Goal: Task Accomplishment & Management: Manage account settings

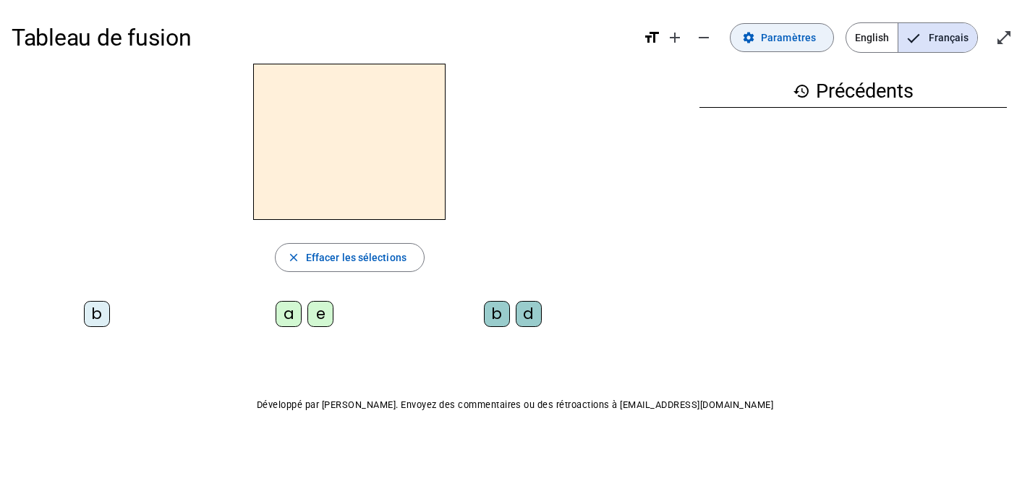
click at [779, 34] on span "Paramètres" at bounding box center [788, 37] width 55 height 17
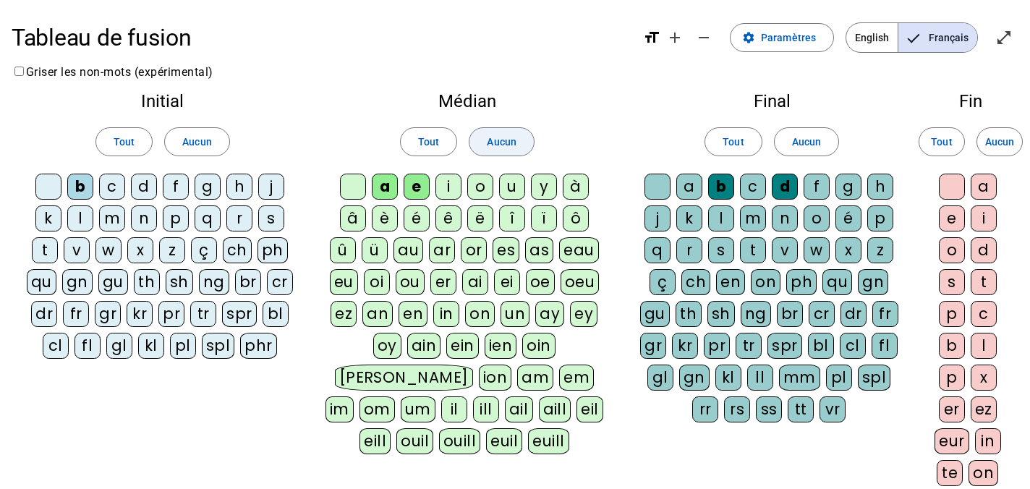
click at [505, 137] on span "Aucun" at bounding box center [501, 141] width 29 height 17
click at [202, 138] on span "Aucun" at bounding box center [196, 141] width 29 height 17
click at [811, 140] on span "Aucun" at bounding box center [806, 141] width 29 height 17
click at [111, 183] on div "c" at bounding box center [112, 187] width 26 height 26
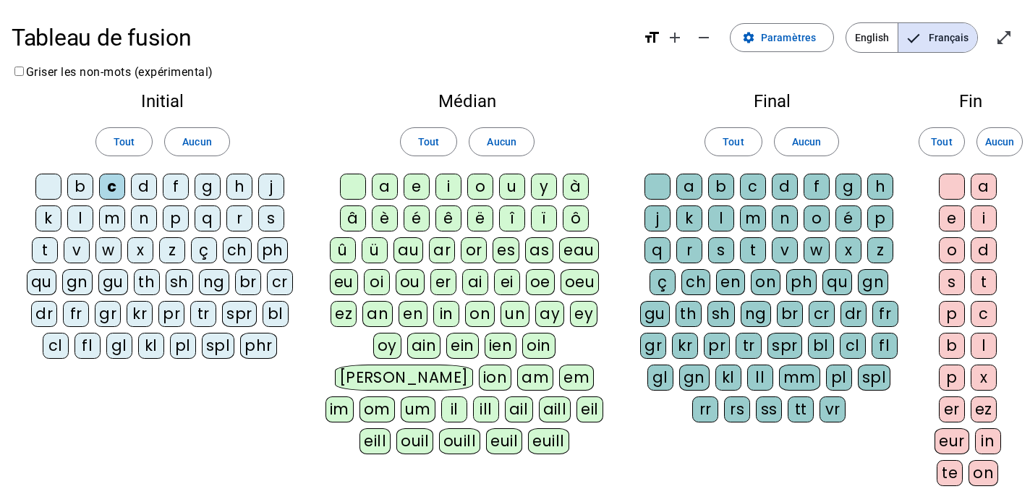
click at [112, 184] on div "c" at bounding box center [112, 187] width 26 height 26
click at [58, 341] on div "cl" at bounding box center [56, 346] width 26 height 26
